Goal: Navigation & Orientation: Find specific page/section

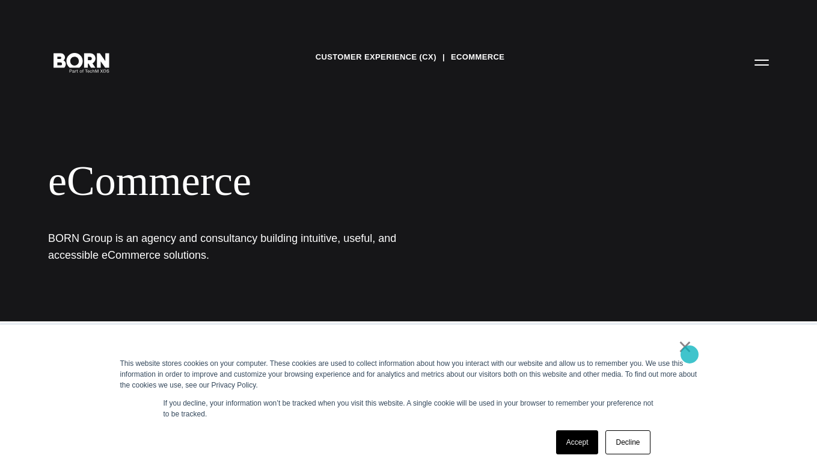
click at [690, 352] on link "×" at bounding box center [685, 346] width 14 height 11
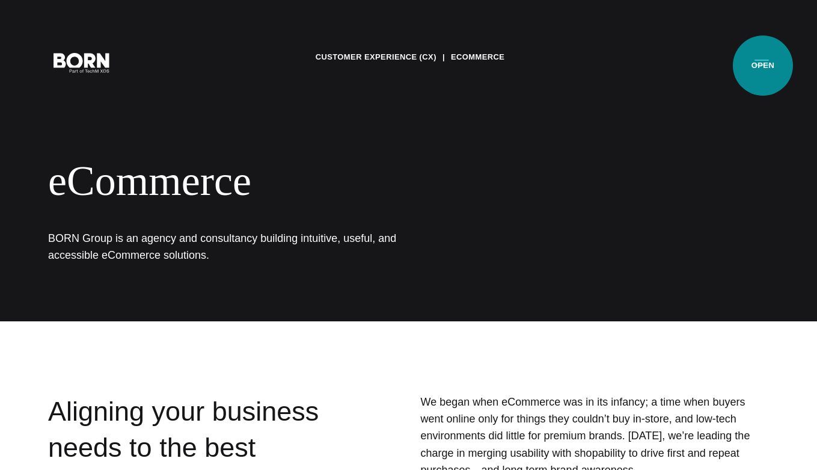
click at [763, 66] on button "Primary Menu" at bounding box center [762, 61] width 29 height 25
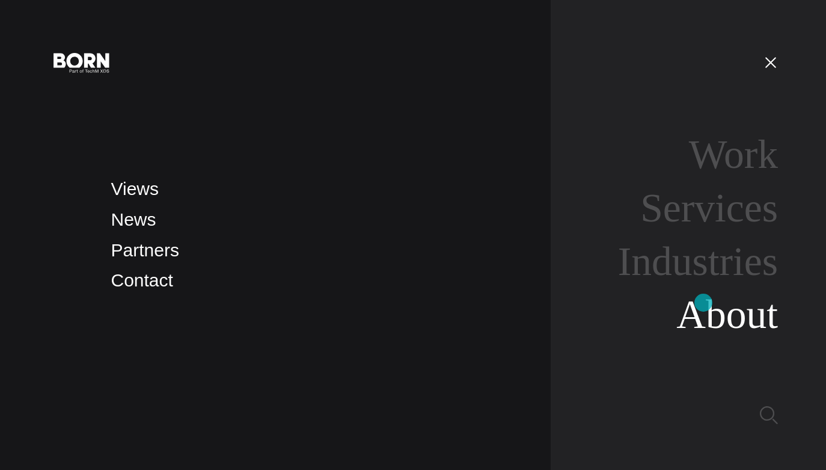
click at [704, 302] on link "About" at bounding box center [728, 314] width 102 height 45
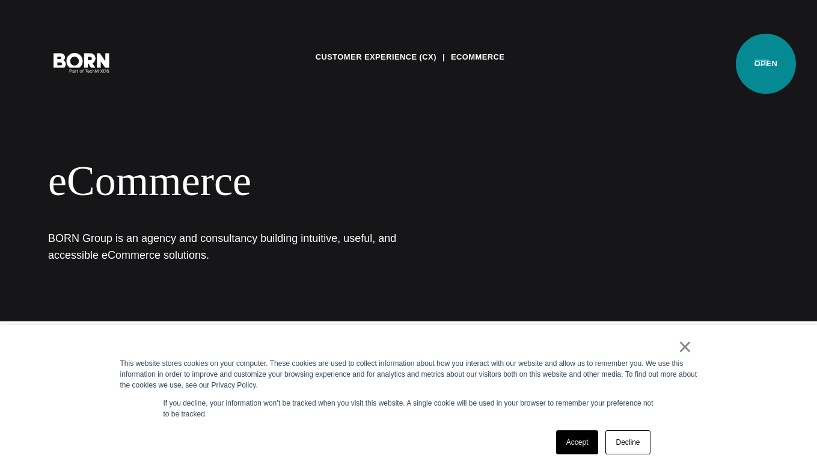
click at [763, 62] on button "Primary Menu" at bounding box center [762, 61] width 29 height 25
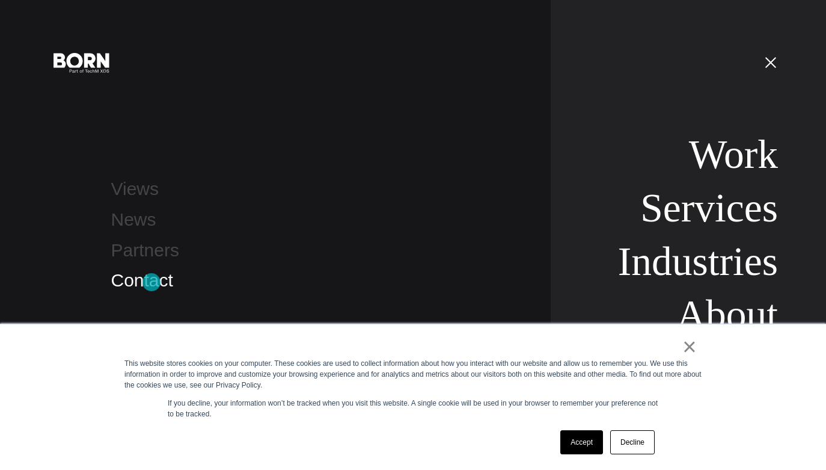
click at [152, 282] on link "Contact" at bounding box center [142, 280] width 62 height 20
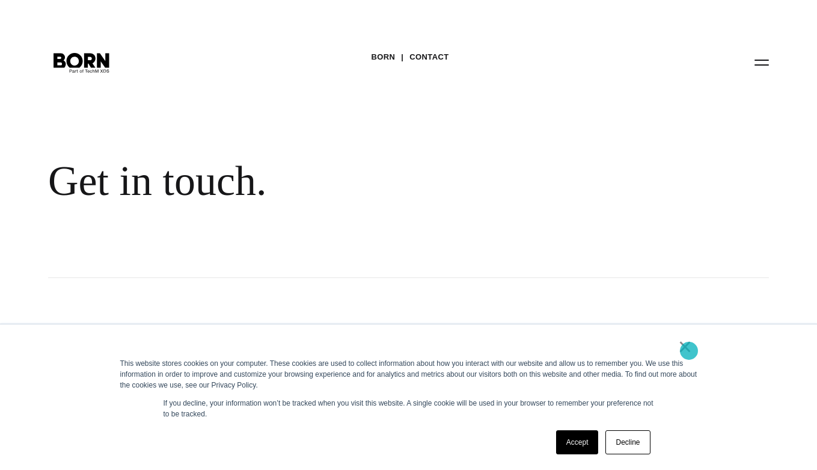
click at [689, 351] on link "×" at bounding box center [685, 346] width 14 height 11
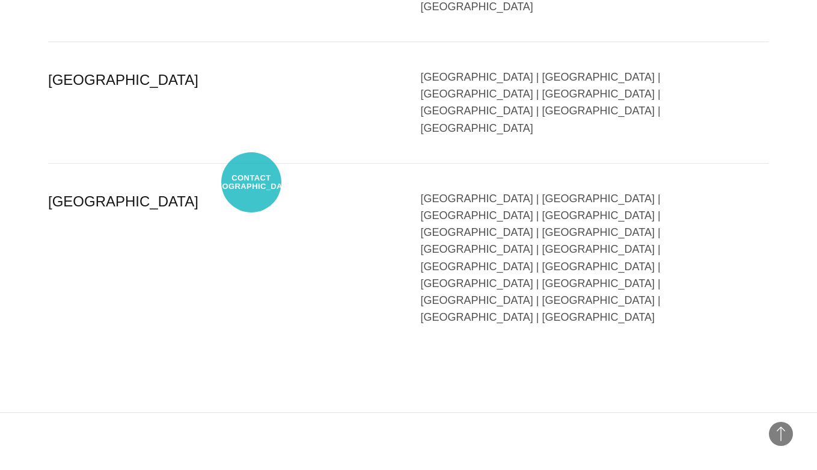
scroll to position [2996, 0]
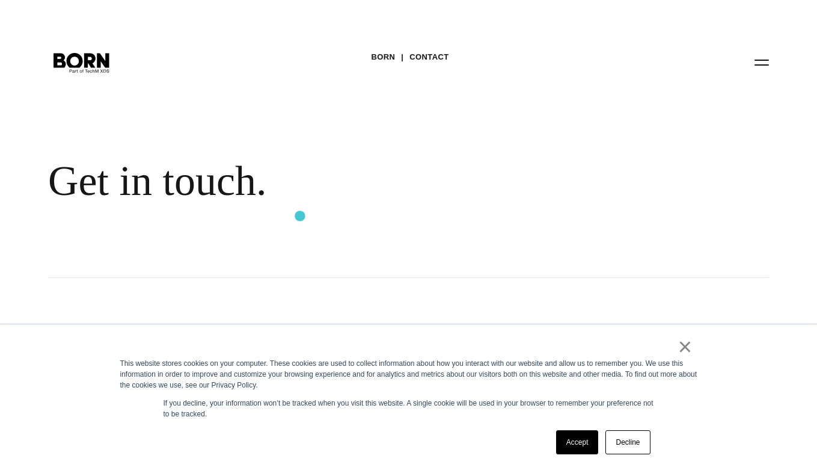
scroll to position [433, 0]
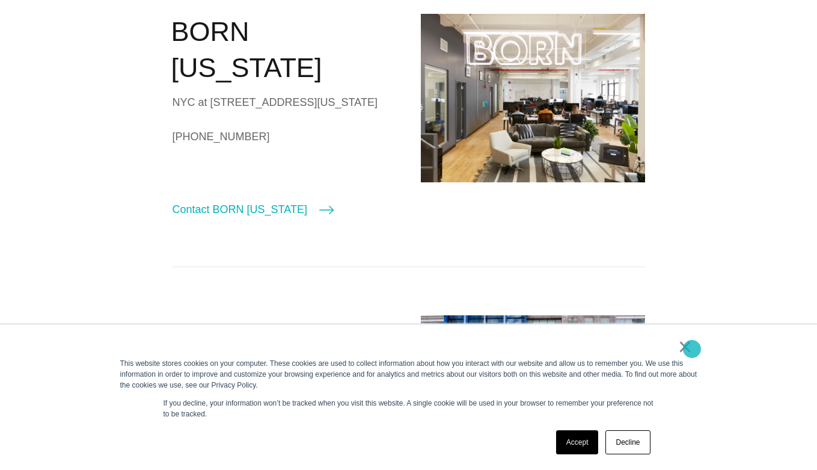
click at [692, 349] on link "×" at bounding box center [685, 346] width 14 height 11
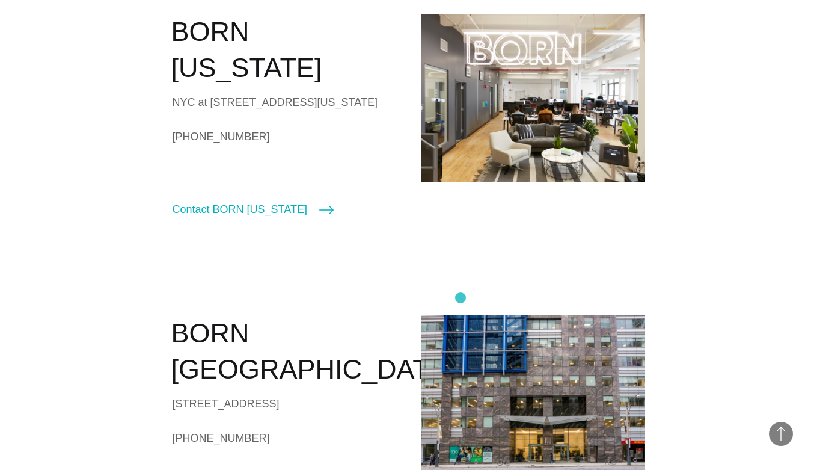
scroll to position [0, 0]
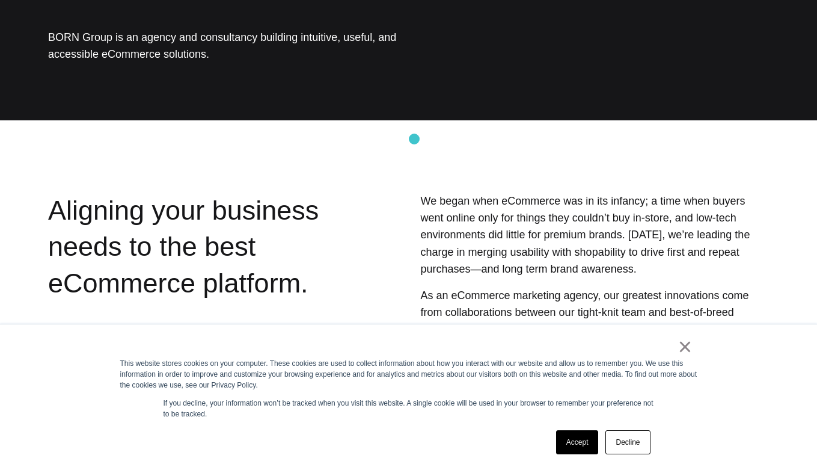
scroll to position [325, 0]
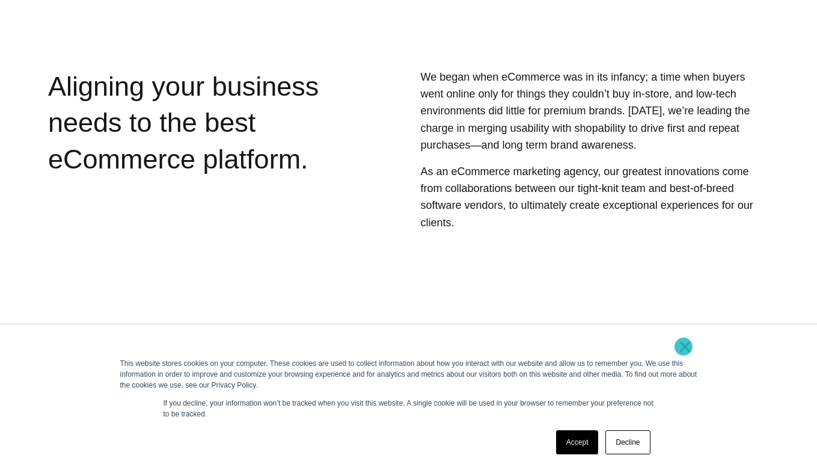
click at [684, 346] on link "×" at bounding box center [685, 346] width 14 height 11
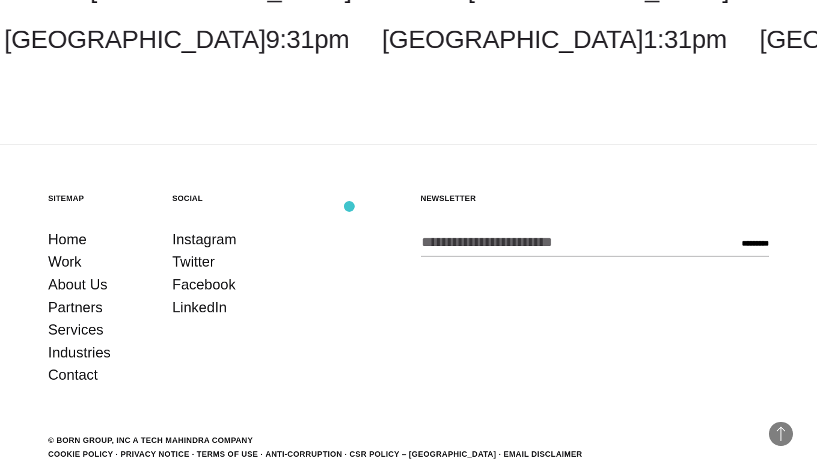
scroll to position [1936, 0]
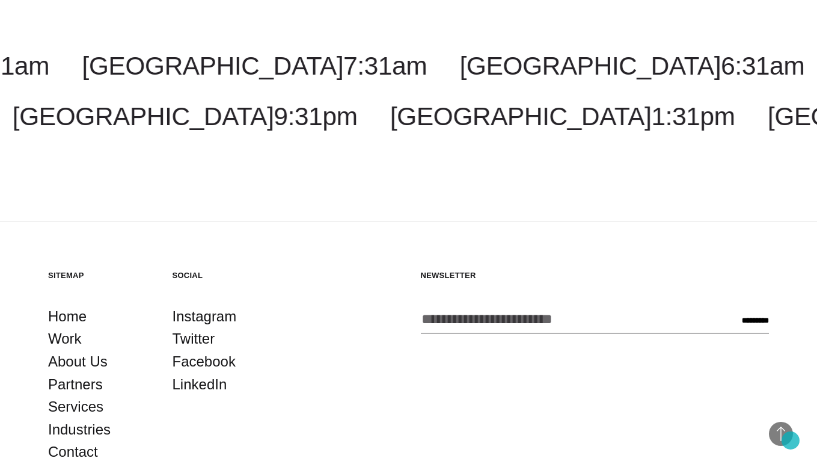
click at [791, 440] on span "Back to Top" at bounding box center [781, 434] width 24 height 24
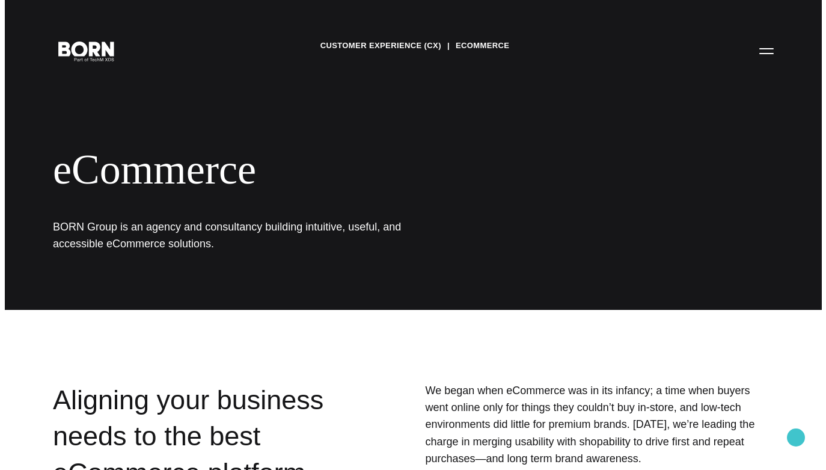
scroll to position [0, 0]
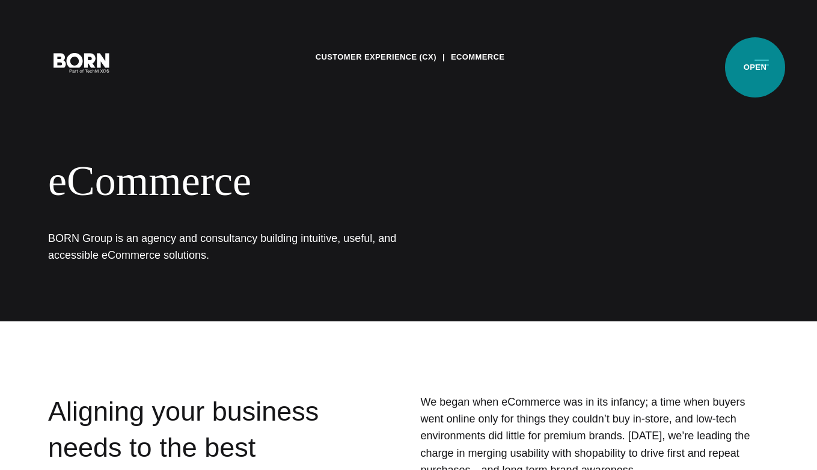
click at [755, 67] on button "Primary Menu" at bounding box center [762, 61] width 29 height 25
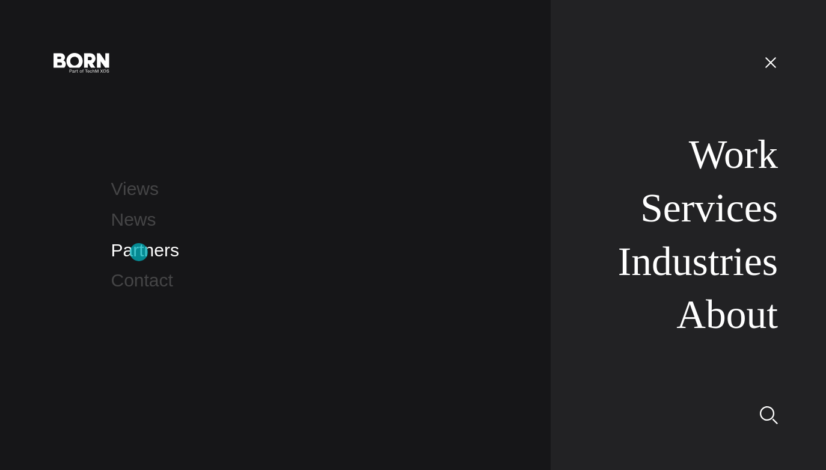
click at [139, 252] on link "Partners" at bounding box center [145, 250] width 68 height 20
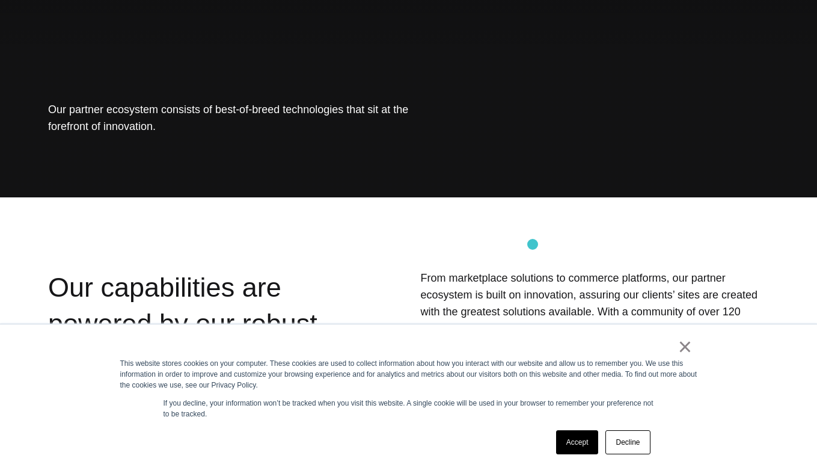
scroll to position [108, 0]
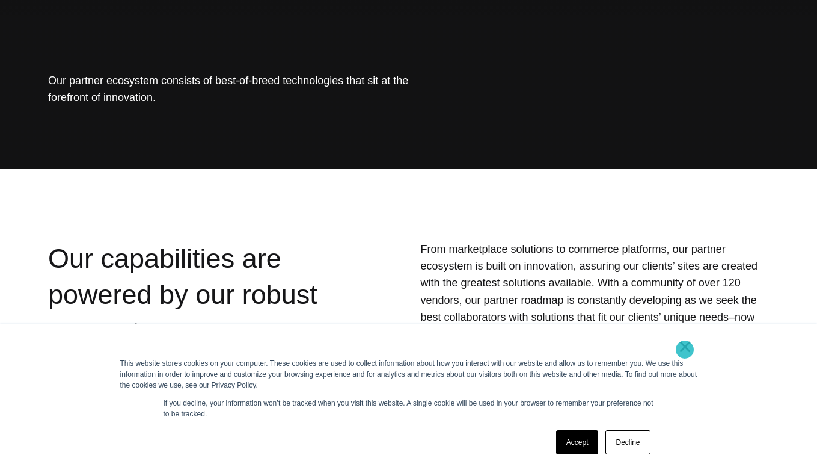
click at [685, 349] on link "×" at bounding box center [685, 346] width 14 height 11
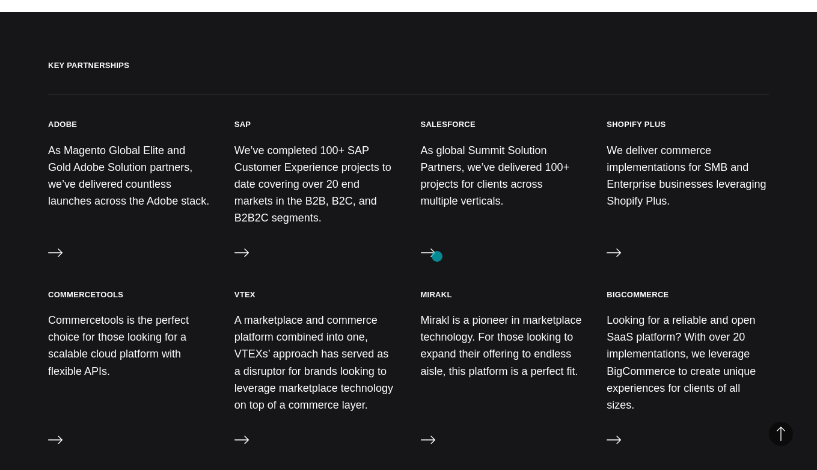
scroll to position [541, 0]
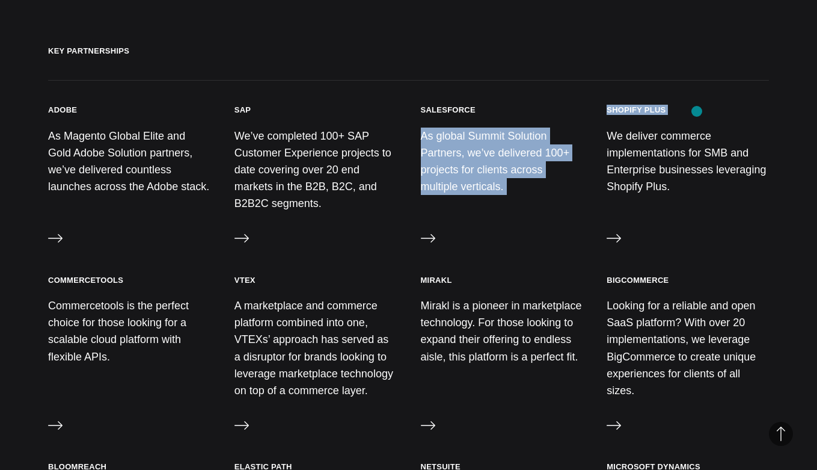
drag, startPoint x: 587, startPoint y: 112, endPoint x: 697, endPoint y: 111, distance: 110.1
click at [697, 111] on div "Adobe As Magento Global Elite and Gold Adobe Solution partners, we’ve delivered…" at bounding box center [408, 178] width 721 height 146
click at [617, 81] on section "Key Partnerships Adobe As Magento Global Elite and Gold Adobe Solution partners…" at bounding box center [408, 136] width 817 height 277
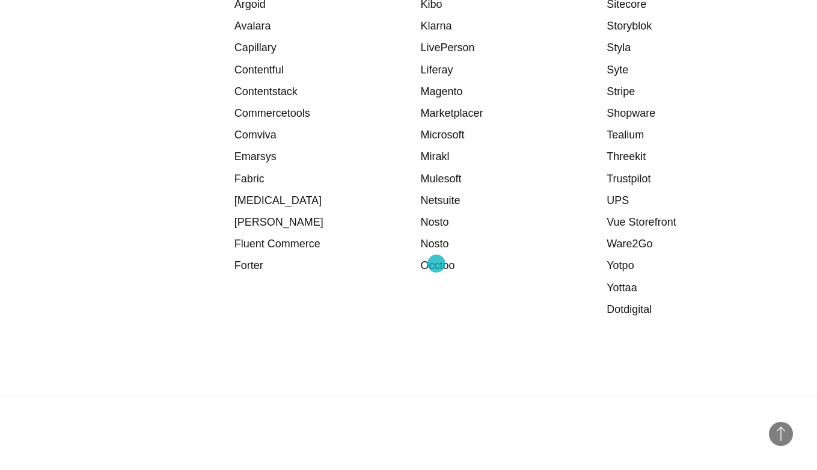
scroll to position [2428, 0]
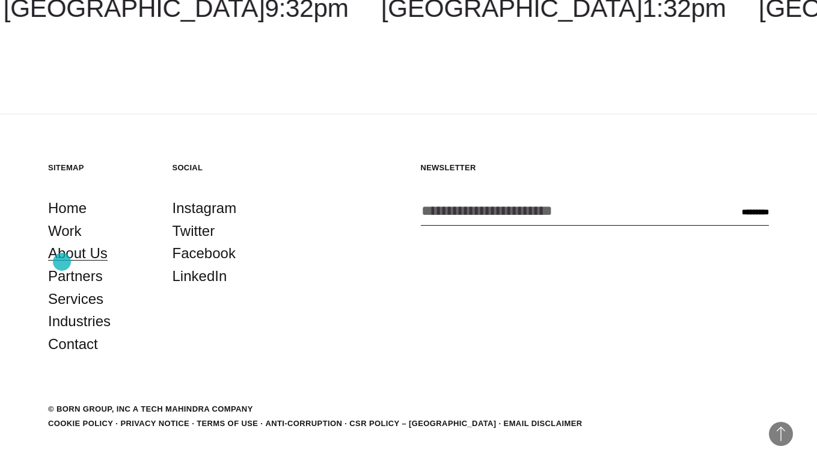
click at [62, 262] on link "About Us" at bounding box center [78, 253] width 60 height 23
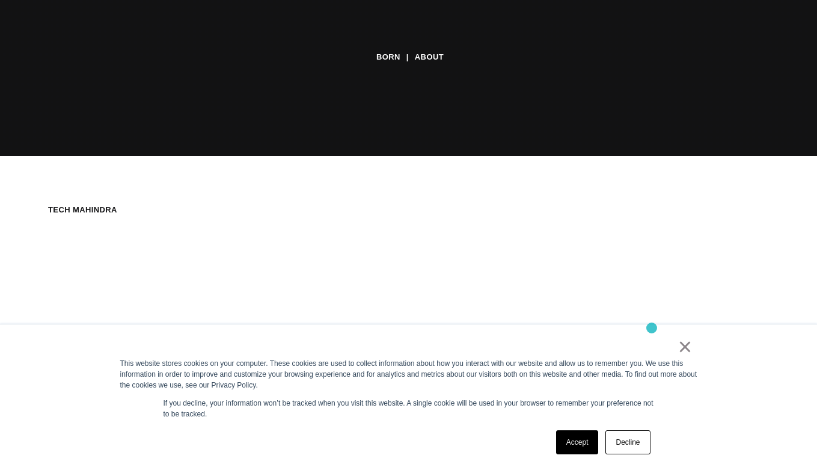
scroll to position [325, 0]
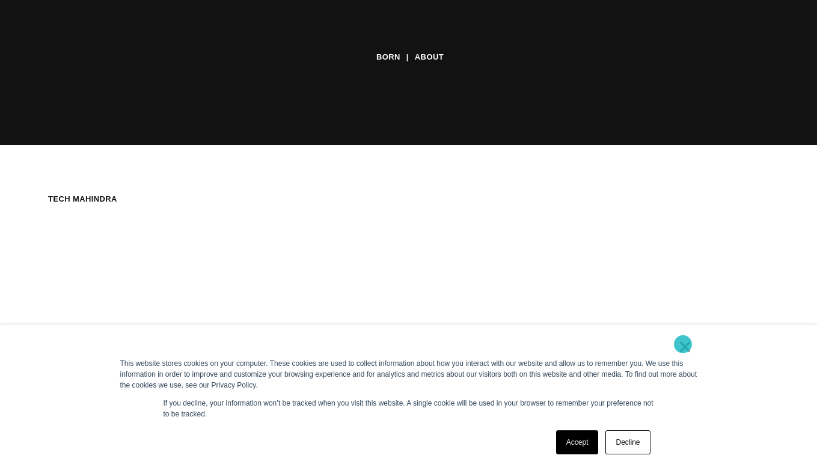
click at [683, 346] on link "×" at bounding box center [685, 346] width 14 height 11
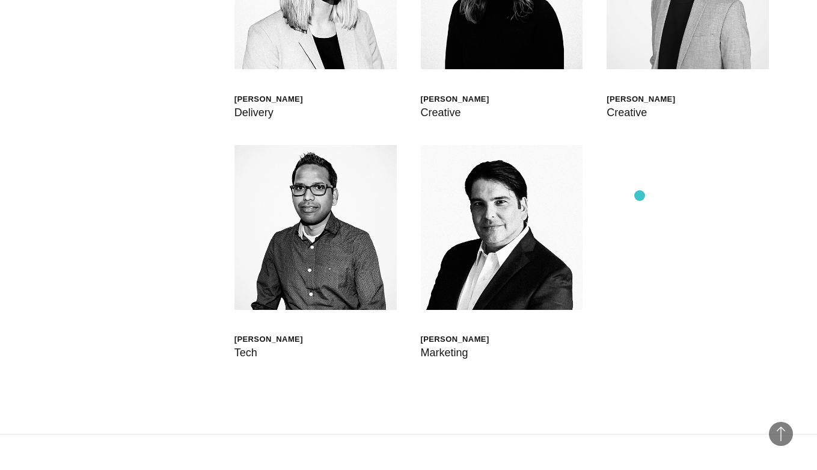
scroll to position [3573, 0]
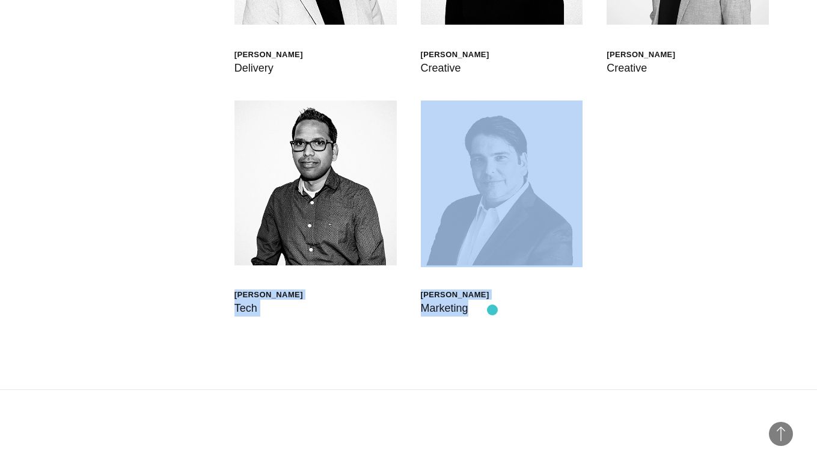
drag, startPoint x: 395, startPoint y: 310, endPoint x: 493, endPoint y: 310, distance: 97.4
click at [493, 310] on div "[PERSON_NAME] Global Head of Born XDS [PERSON_NAME] Chief Delivery Officer [PER…" at bounding box center [408, 100] width 721 height 577
click at [500, 319] on div "[PERSON_NAME] Global Head of Born XDS [PERSON_NAME] Chief Delivery Officer [PER…" at bounding box center [408, 100] width 721 height 577
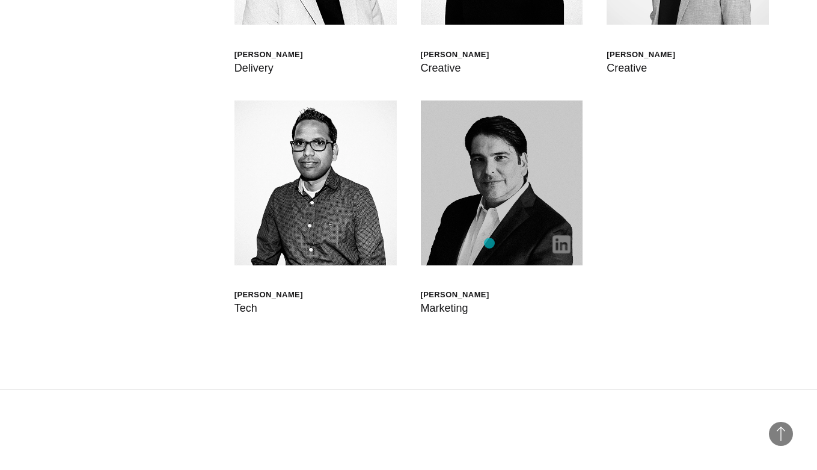
click at [487, 228] on img at bounding box center [502, 182] width 162 height 165
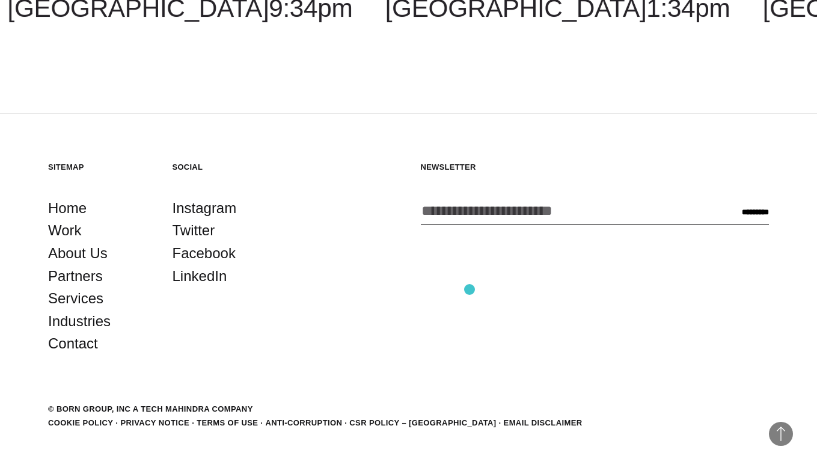
scroll to position [3459, 0]
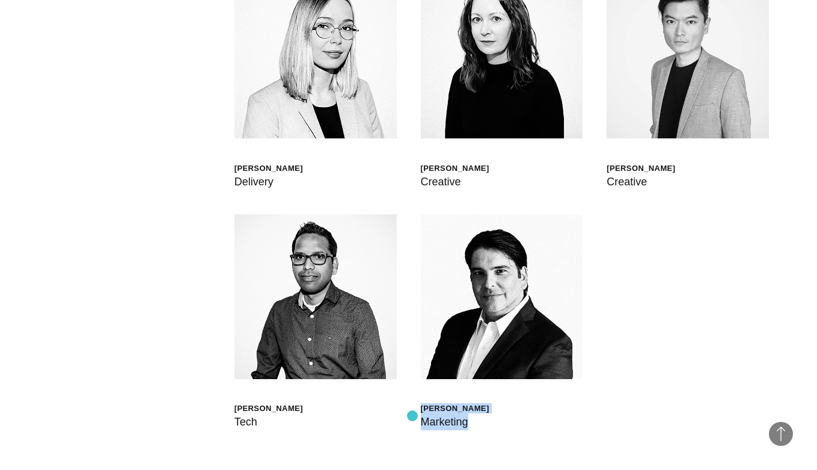
drag, startPoint x: 476, startPoint y: 423, endPoint x: 413, endPoint y: 416, distance: 63.6
click at [413, 416] on div "[PERSON_NAME] Global Head of Born XDS [PERSON_NAME] Chief Delivery Officer [PER…" at bounding box center [408, 214] width 721 height 577
click at [583, 408] on div "[PERSON_NAME] Global Head of Born XDS [PERSON_NAME] Chief Delivery Officer [PER…" at bounding box center [408, 214] width 721 height 577
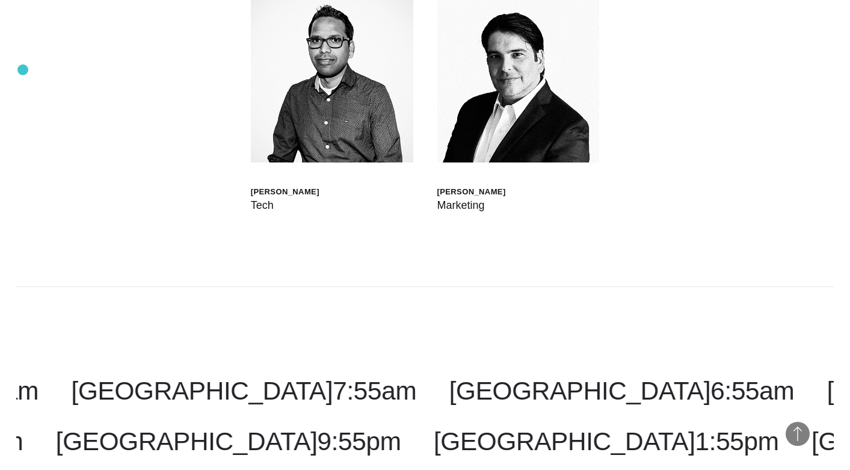
scroll to position [3673, 0]
